Goal: Obtain resource: Obtain resource

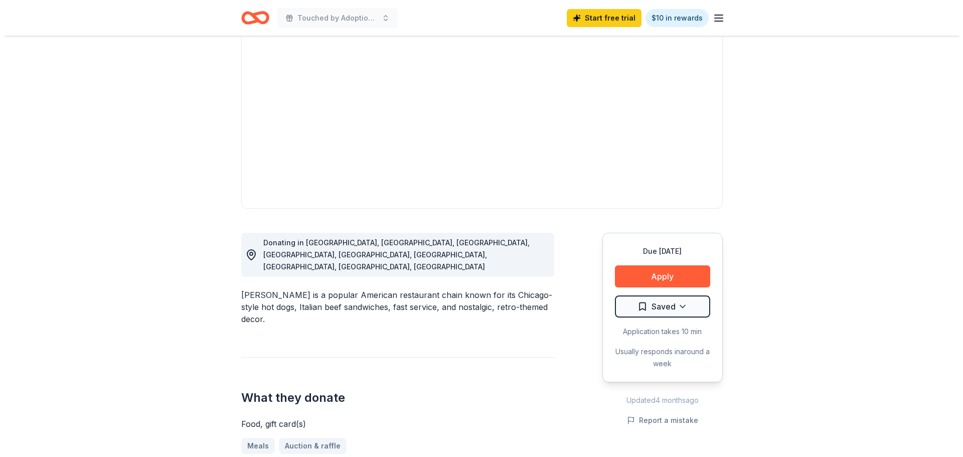
scroll to position [100, 0]
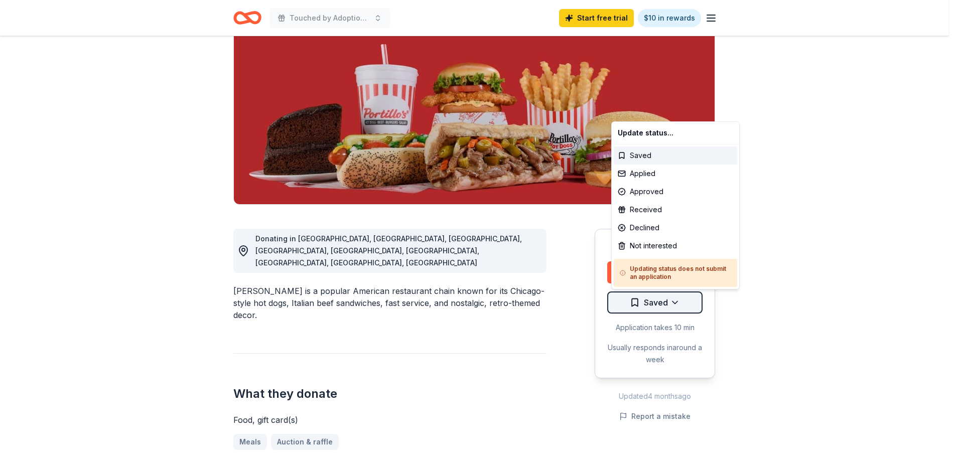
click at [621, 306] on html "10% Touched by Adoption 2025 Start free trial $10 in rewards Due [DATE] Share […" at bounding box center [478, 128] width 956 height 457
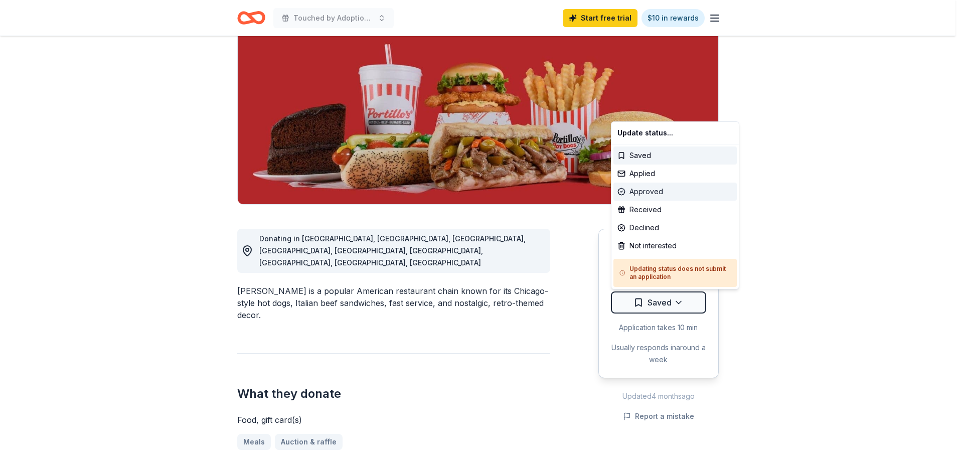
click at [636, 194] on div "Approved" at bounding box center [675, 192] width 123 height 18
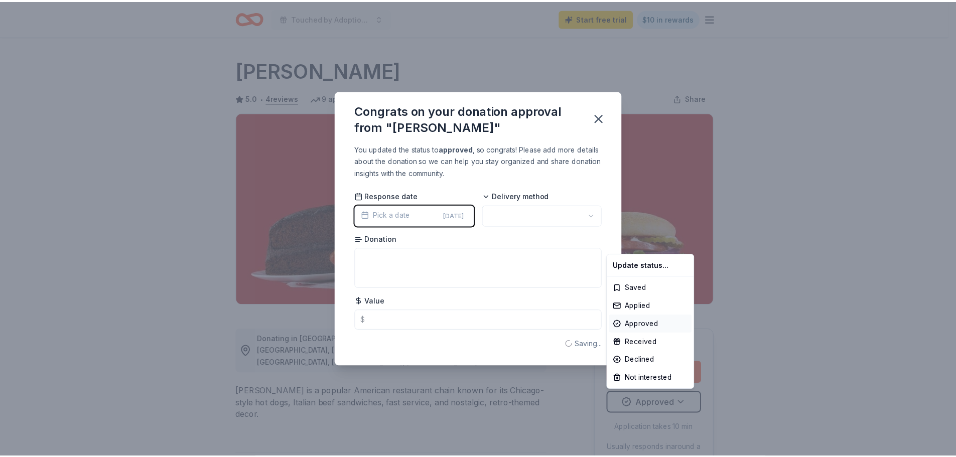
scroll to position [0, 0]
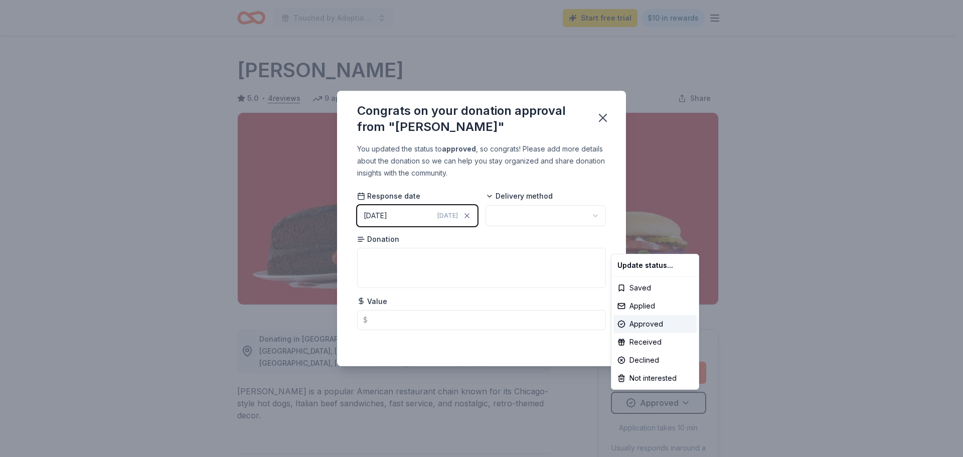
click at [523, 215] on html "10% Touched by Adoption 2025 Start free trial $10 in rewards Due in 17 days Sha…" at bounding box center [481, 228] width 963 height 457
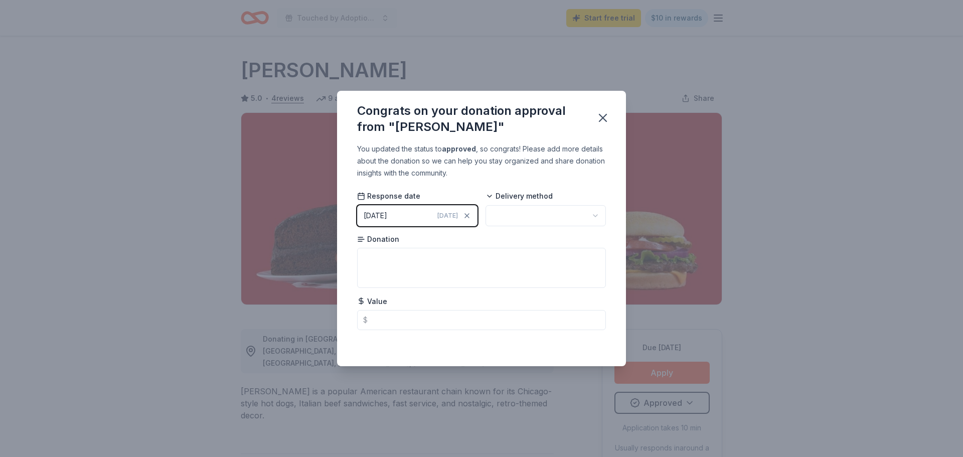
click at [523, 215] on html "10% Touched by Adoption 2025 Start free trial $10 in rewards Due in 17 days Sha…" at bounding box center [481, 228] width 963 height 457
click at [520, 260] on textarea at bounding box center [481, 268] width 249 height 40
drag, startPoint x: 377, startPoint y: 256, endPoint x: 352, endPoint y: 257, distance: 25.6
click at [352, 257] on div "You updated the status to approved , so congrats! Please add more details about…" at bounding box center [481, 254] width 289 height 223
type textarea "gift card"
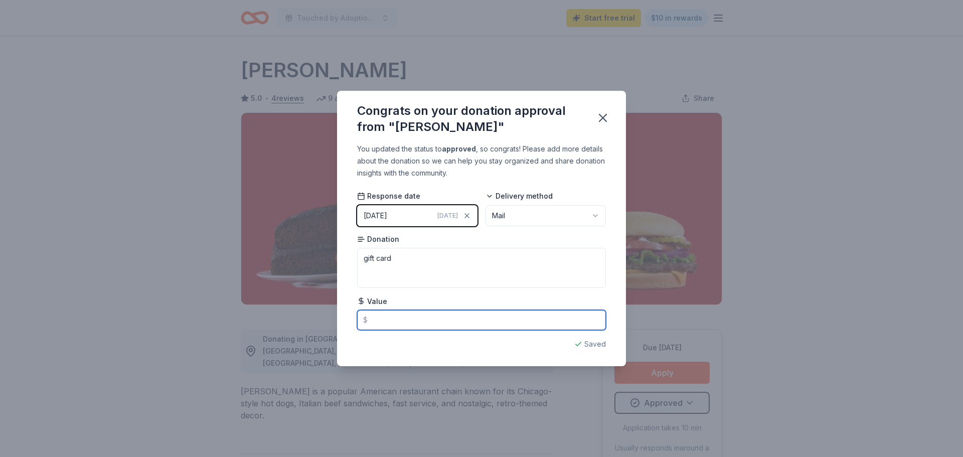
click at [387, 317] on input "text" at bounding box center [481, 320] width 249 height 20
paste input "text"
type input "25.00"
click at [404, 261] on textarea "gift card" at bounding box center [481, 268] width 249 height 40
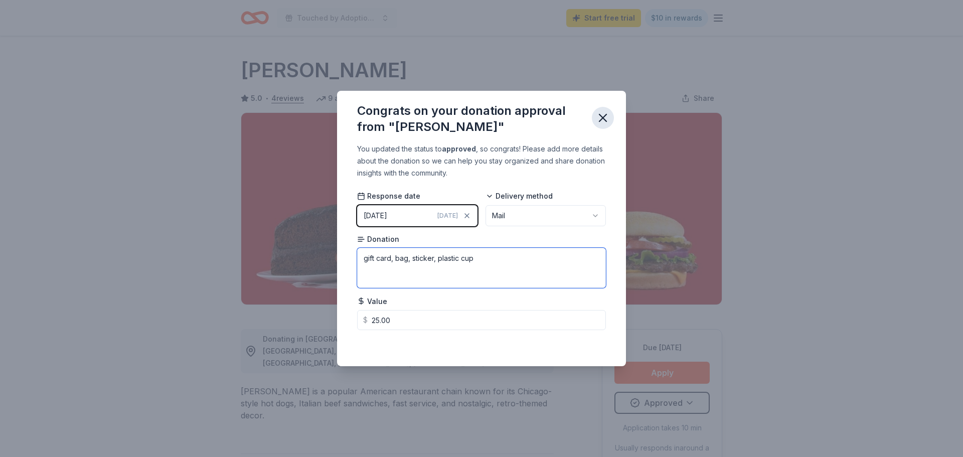
type textarea "gift card, bag, sticker, plastic cup"
click at [601, 118] on icon "button" at bounding box center [603, 118] width 14 height 14
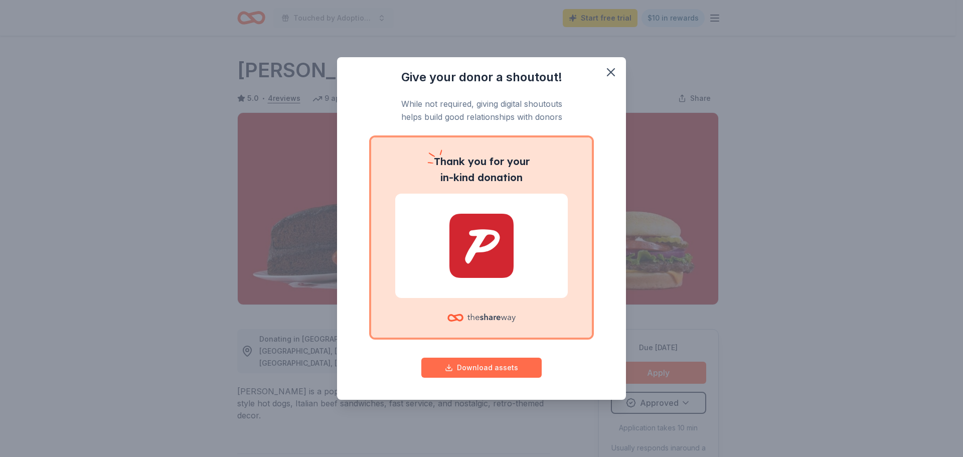
click at [475, 368] on button "Download assets" at bounding box center [481, 368] width 120 height 20
click at [609, 72] on icon "button" at bounding box center [611, 72] width 14 height 14
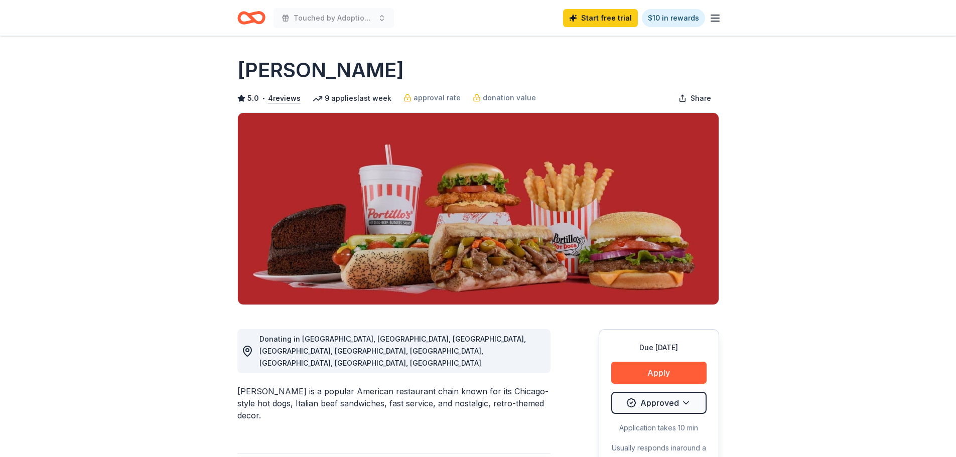
click at [245, 18] on icon "Home" at bounding box center [251, 18] width 28 height 24
click at [253, 19] on icon "Home" at bounding box center [256, 18] width 16 height 10
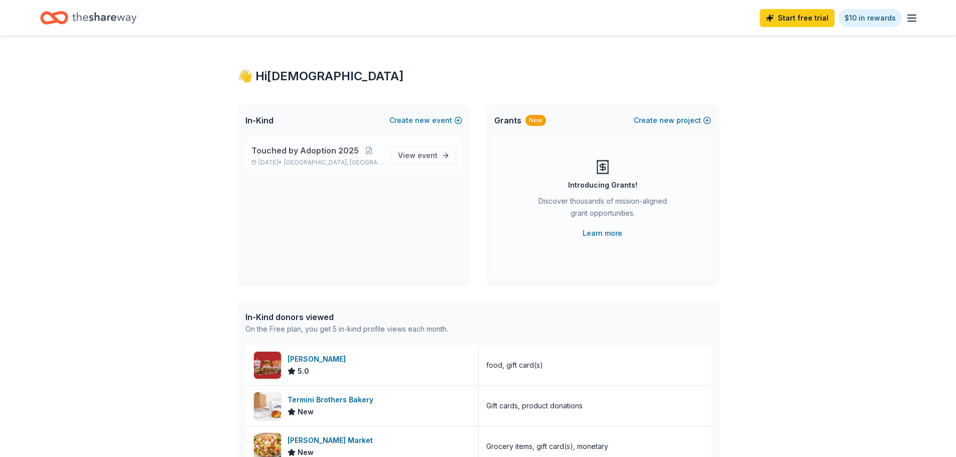
click at [305, 147] on span "Touched by Adoption 2025" at bounding box center [304, 150] width 107 height 12
click at [419, 150] on span "View event" at bounding box center [418, 156] width 40 height 12
click at [412, 155] on span "View event" at bounding box center [418, 156] width 40 height 12
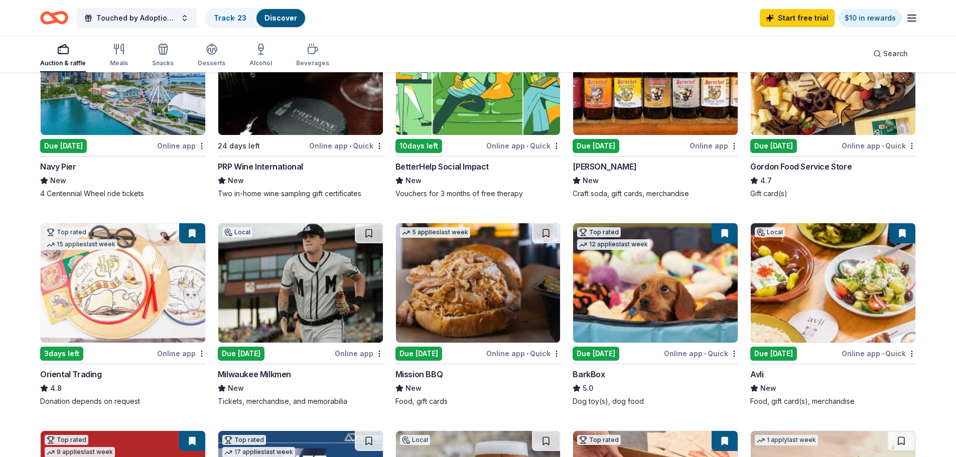
scroll to position [201, 0]
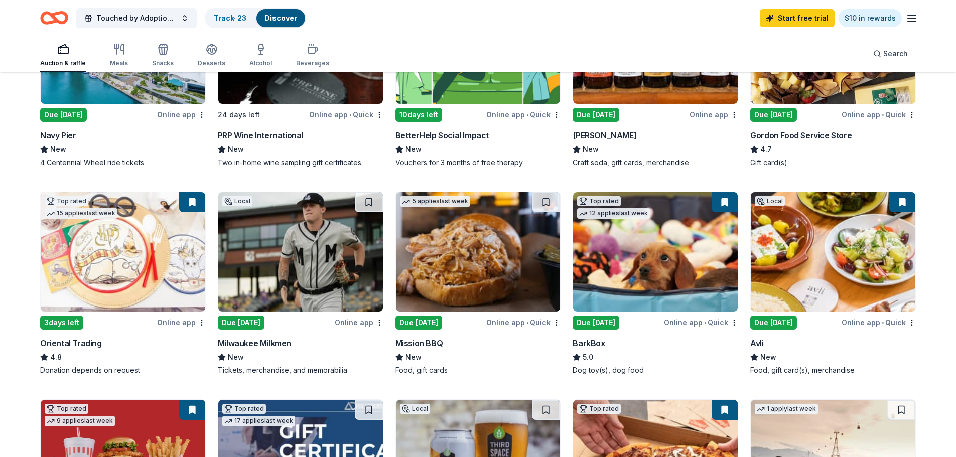
click at [302, 281] on img at bounding box center [300, 251] width 165 height 119
click at [481, 277] on img at bounding box center [478, 251] width 165 height 119
click at [510, 320] on div "Online app • Quick" at bounding box center [523, 322] width 74 height 13
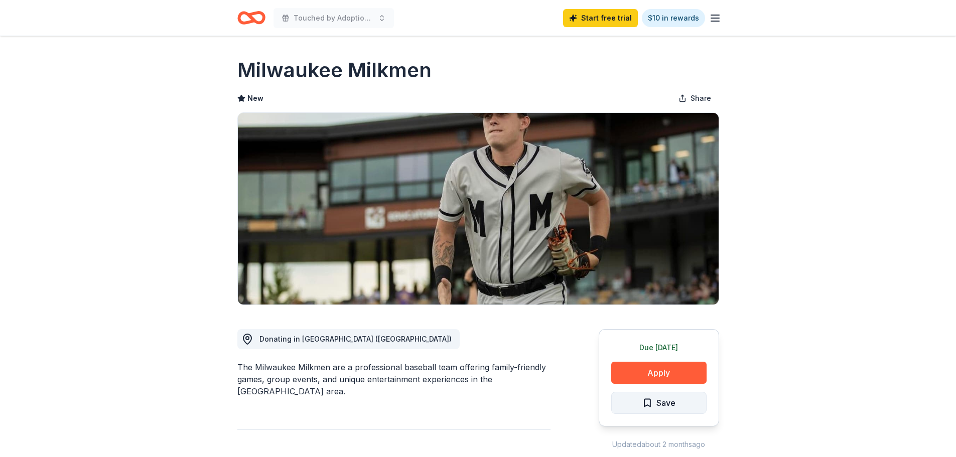
click at [667, 400] on span "Save" at bounding box center [665, 402] width 19 height 13
click at [667, 400] on html "Touched by Adoption 2025 Start free trial $10 in rewards Due tomorrow Share Mil…" at bounding box center [478, 228] width 956 height 457
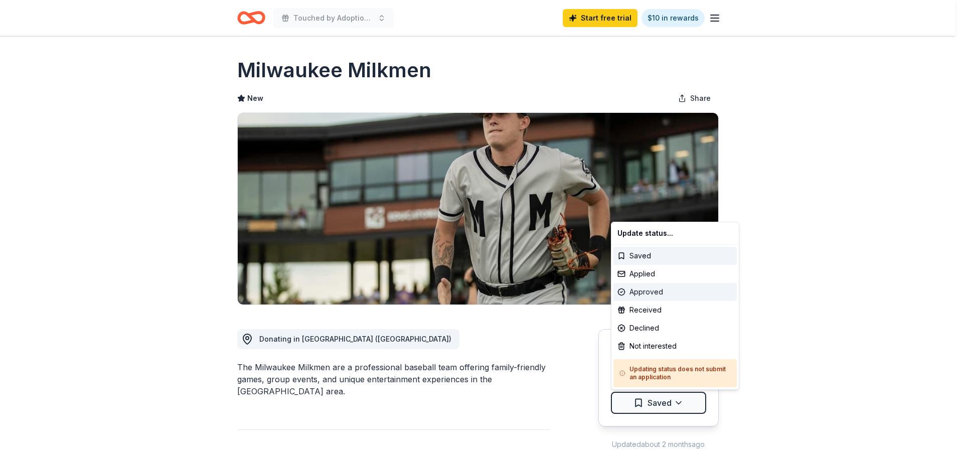
click at [652, 287] on div "Approved" at bounding box center [675, 292] width 123 height 18
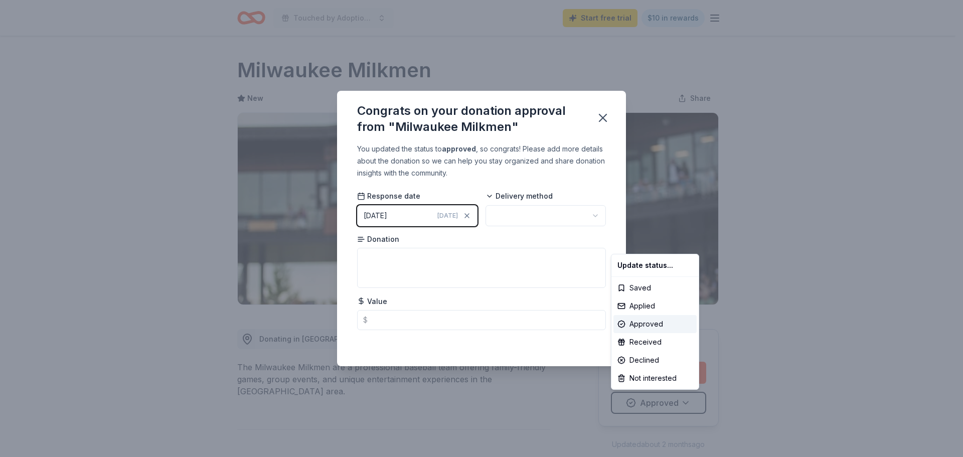
click at [517, 218] on html "Touched by Adoption 2025 Start free trial $10 in rewards Due tomorrow Share Mil…" at bounding box center [481, 228] width 963 height 457
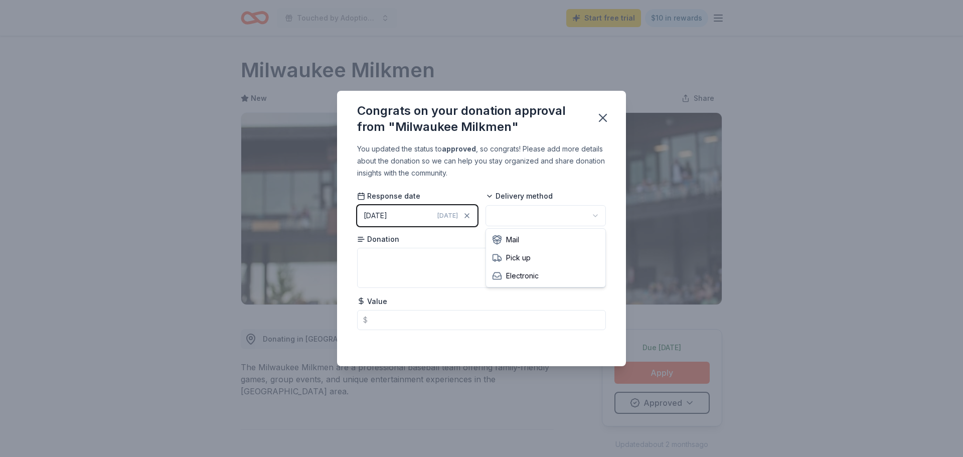
click at [517, 218] on html "Touched by Adoption 2025 Start free trial $10 in rewards Due tomorrow Share Mil…" at bounding box center [481, 228] width 963 height 457
click at [500, 267] on textarea at bounding box center [481, 268] width 249 height 40
type textarea "four tickets"
type input "48.00"
click at [604, 117] on icon "button" at bounding box center [603, 117] width 7 height 7
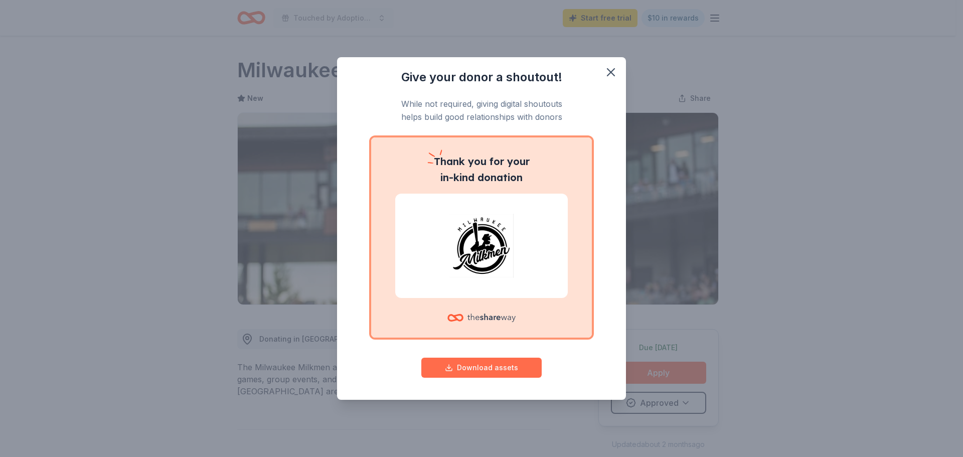
click at [481, 372] on button "Download assets" at bounding box center [481, 368] width 120 height 20
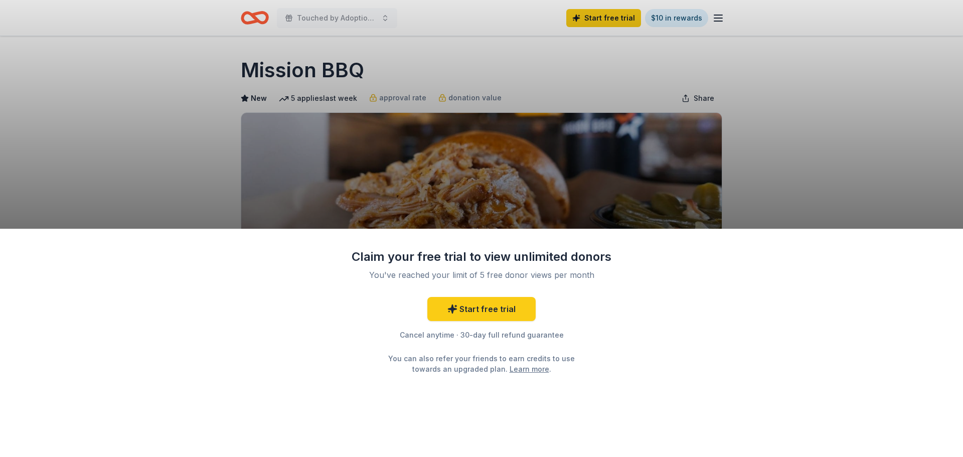
click at [784, 134] on div "Claim your free trial to view unlimited donors You've reached your limit of 5 f…" at bounding box center [481, 228] width 963 height 457
click at [199, 135] on div "Claim your free trial to view unlimited donors You've reached your limit of 5 f…" at bounding box center [481, 228] width 963 height 457
click at [793, 130] on div "Claim your free trial to view unlimited donors You've reached your limit of 5 f…" at bounding box center [481, 228] width 963 height 457
click at [254, 15] on div "Claim your free trial to view unlimited donors You've reached your limit of 5 f…" at bounding box center [481, 228] width 963 height 457
